Goal: Use online tool/utility: Utilize a website feature to perform a specific function

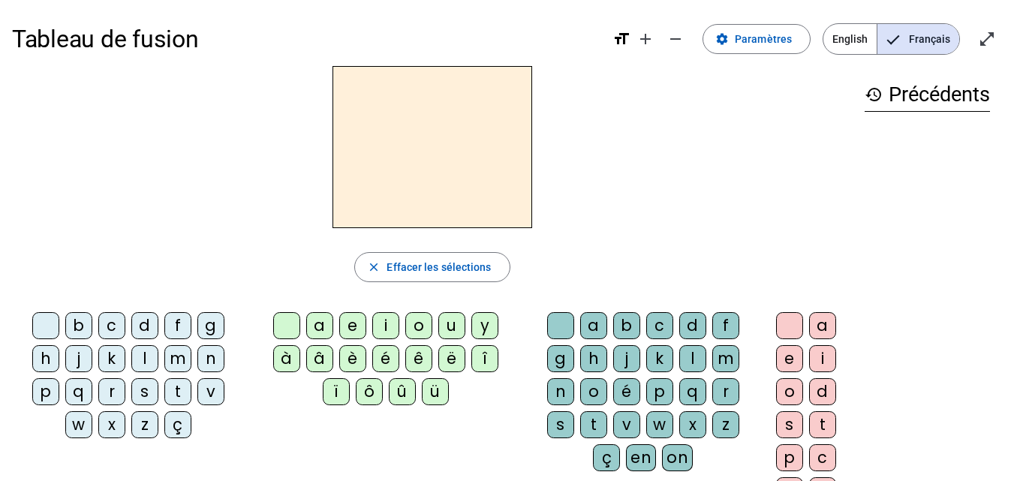
click at [136, 323] on div "d" at bounding box center [144, 325] width 27 height 27
click at [458, 327] on div "u" at bounding box center [451, 325] width 27 height 27
click at [177, 390] on div "t" at bounding box center [177, 391] width 27 height 27
click at [324, 323] on div "a" at bounding box center [319, 325] width 27 height 27
click at [351, 332] on div "e" at bounding box center [352, 325] width 27 height 27
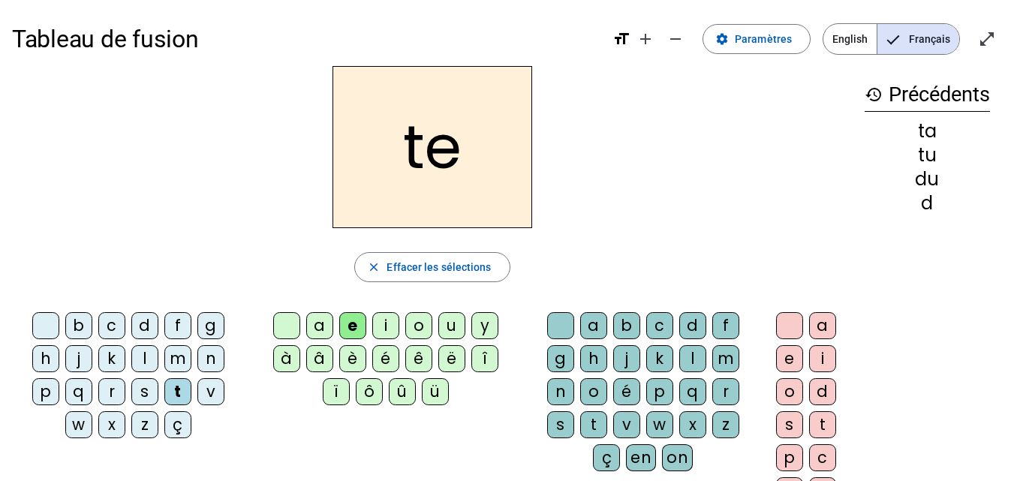
click at [74, 357] on div "j" at bounding box center [78, 358] width 27 height 27
click at [185, 365] on div "m" at bounding box center [177, 358] width 27 height 27
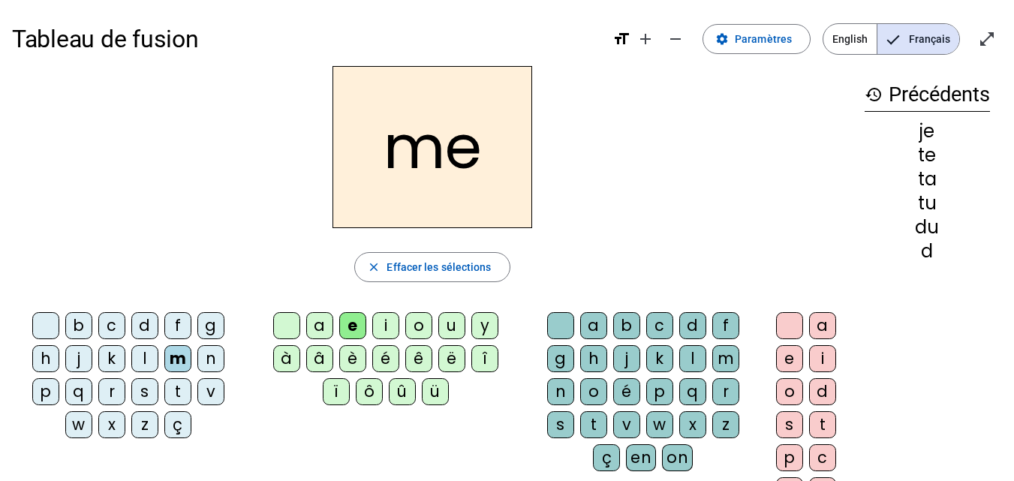
click at [314, 320] on div "a" at bounding box center [319, 325] width 27 height 27
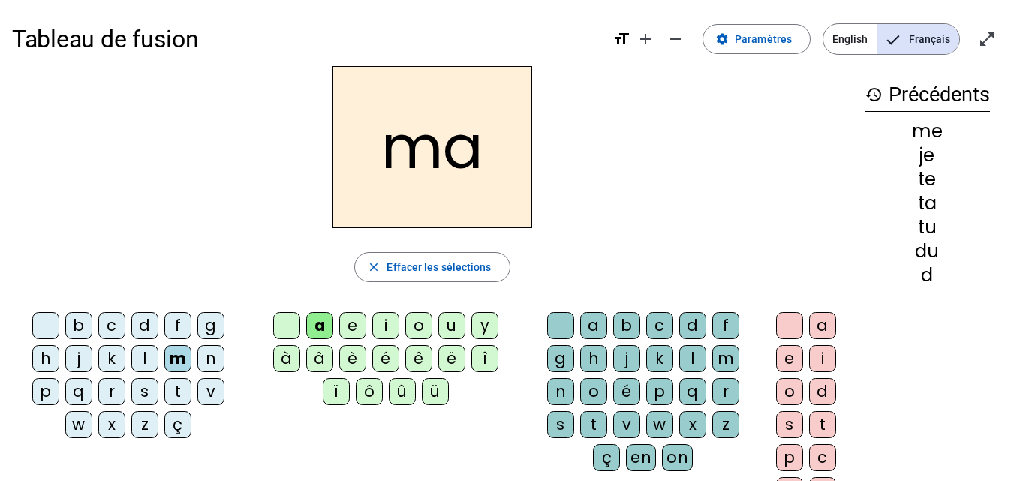
click at [684, 359] on div "l" at bounding box center [692, 358] width 27 height 27
